Goal: Navigation & Orientation: Find specific page/section

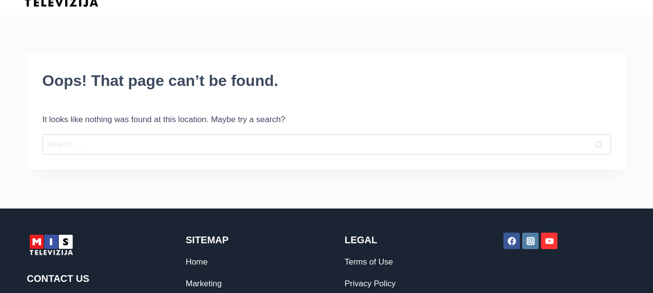
scroll to position [110, 0]
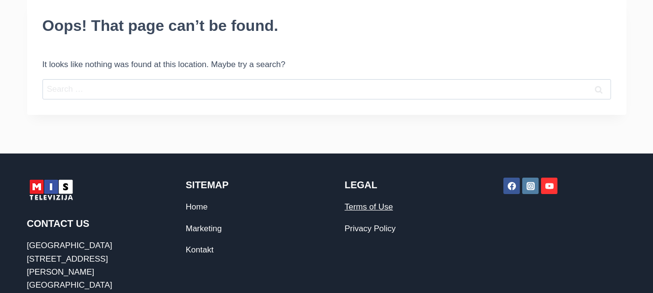
click at [360, 209] on link "Terms of Use" at bounding box center [368, 206] width 48 height 9
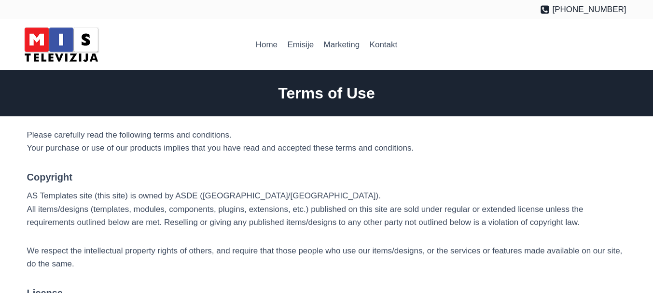
click at [68, 47] on img at bounding box center [61, 44] width 82 height 41
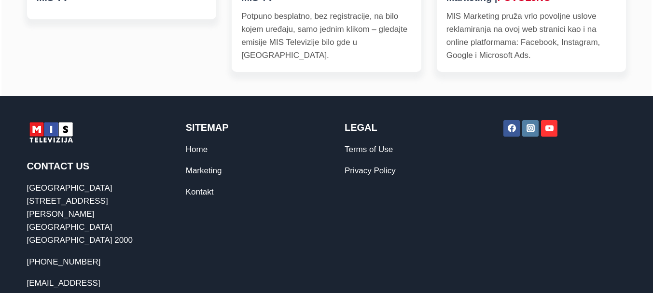
scroll to position [515, 0]
